Goal: Navigation & Orientation: Find specific page/section

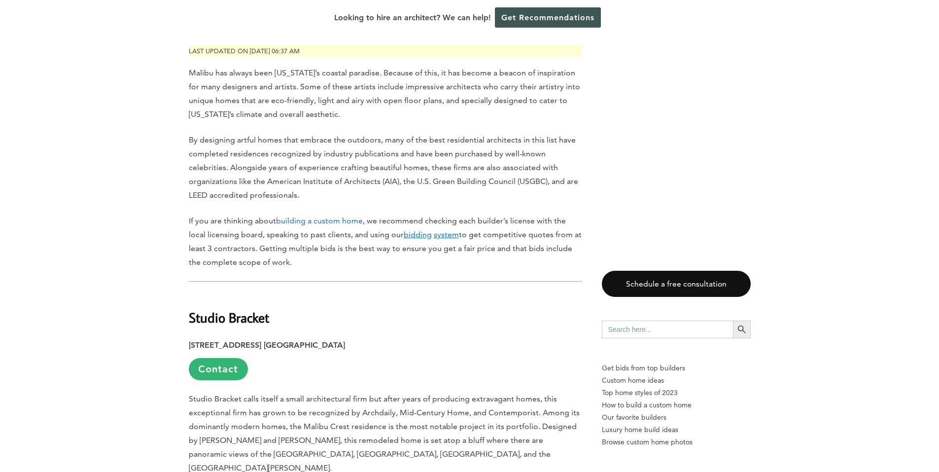
scroll to position [592, 0]
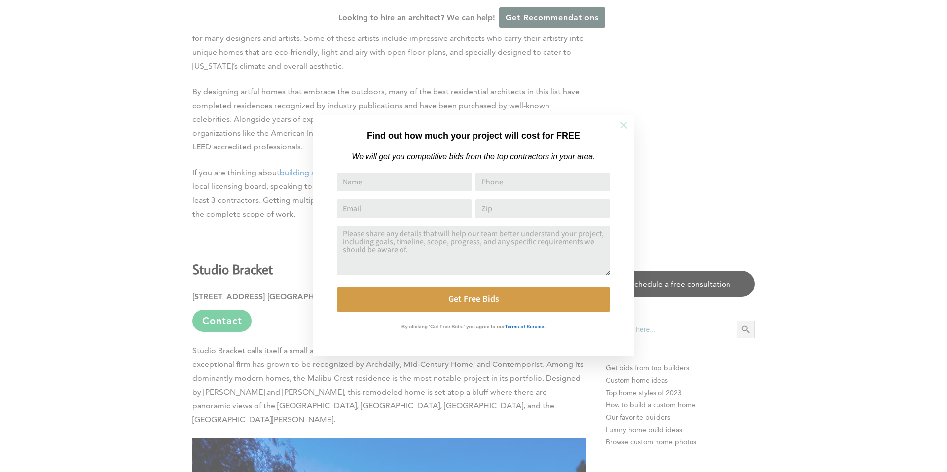
click at [620, 125] on icon at bounding box center [623, 125] width 11 height 11
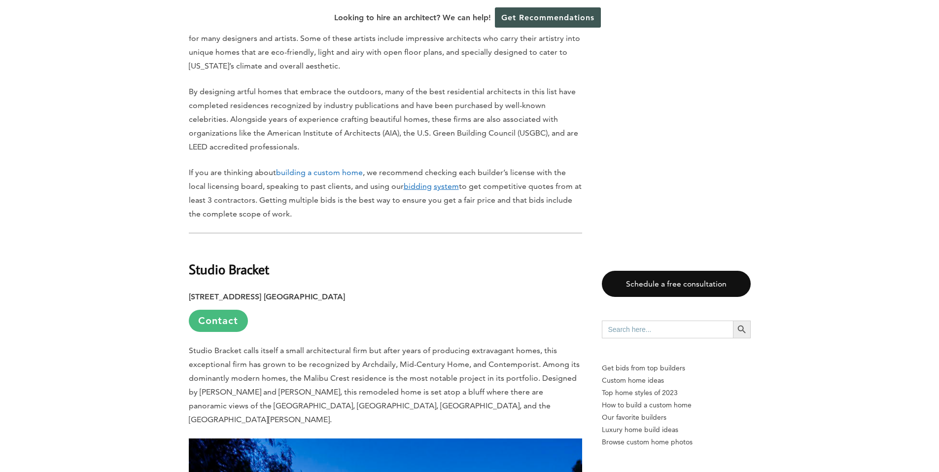
click at [222, 310] on link "Contact" at bounding box center [218, 321] width 59 height 22
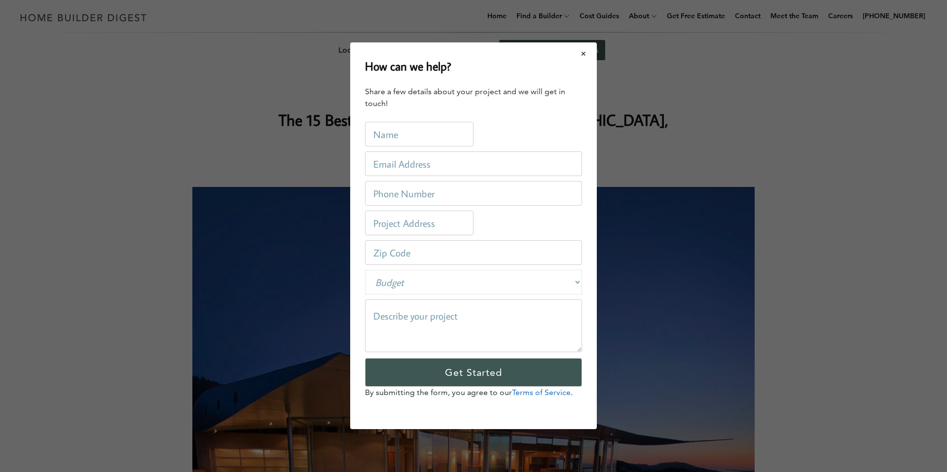
click at [588, 51] on button "Close modal" at bounding box center [583, 53] width 26 height 21
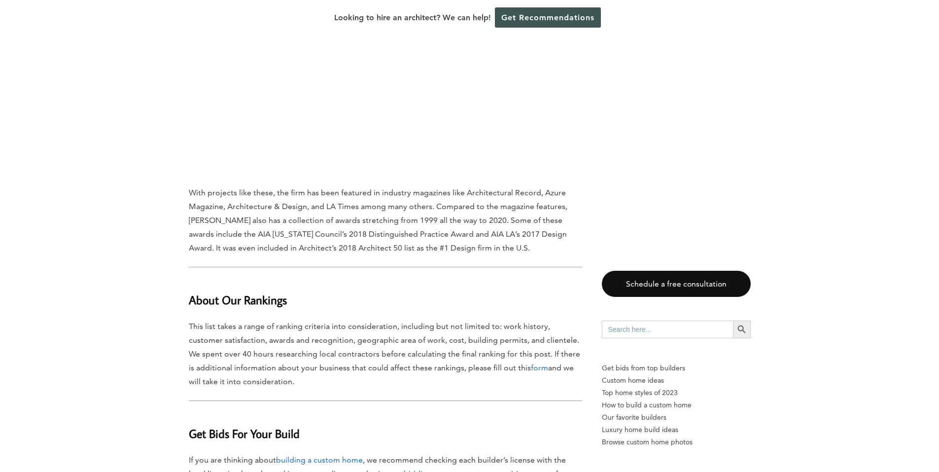
scroll to position [9615, 0]
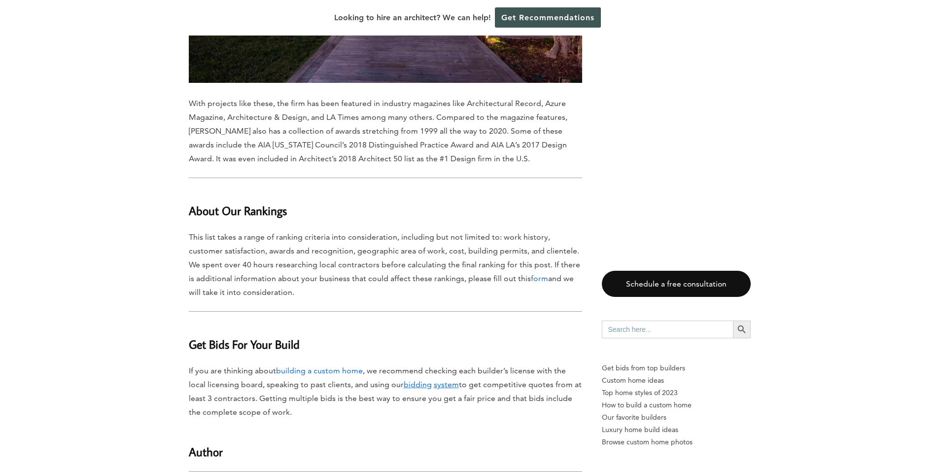
click at [432, 380] on link "bidding system" at bounding box center [431, 384] width 55 height 9
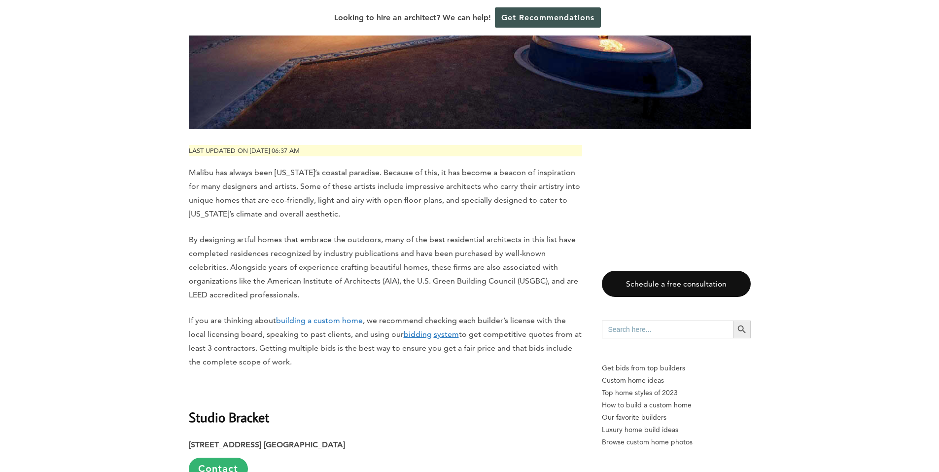
scroll to position [493, 0]
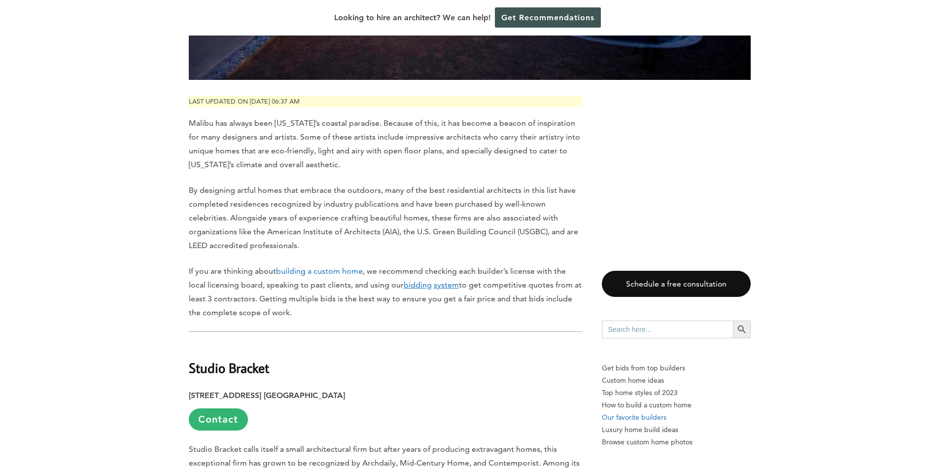
click at [631, 416] on p "Our favorite builders" at bounding box center [676, 417] width 149 height 12
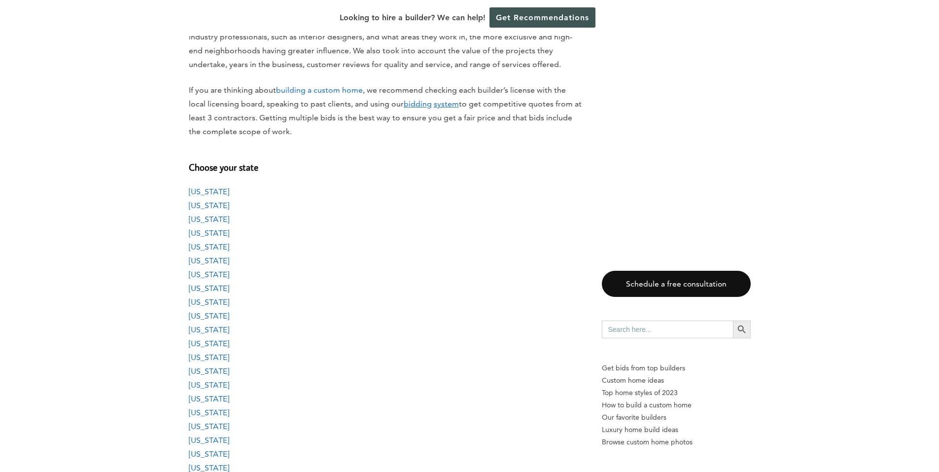
scroll to position [740, 0]
click at [203, 239] on div "[US_STATE] [US_STATE] [US_STATE] [US_STATE] [US_STATE] [US_STATE] [US_STATE] [U…" at bounding box center [385, 273] width 393 height 179
click at [203, 244] on link "[US_STATE]" at bounding box center [209, 246] width 40 height 9
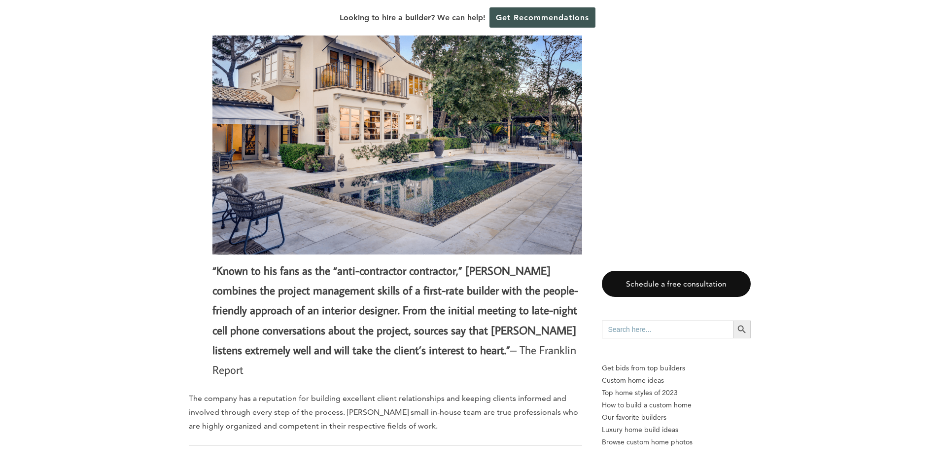
scroll to position [4293, 0]
